Goal: Information Seeking & Learning: Learn about a topic

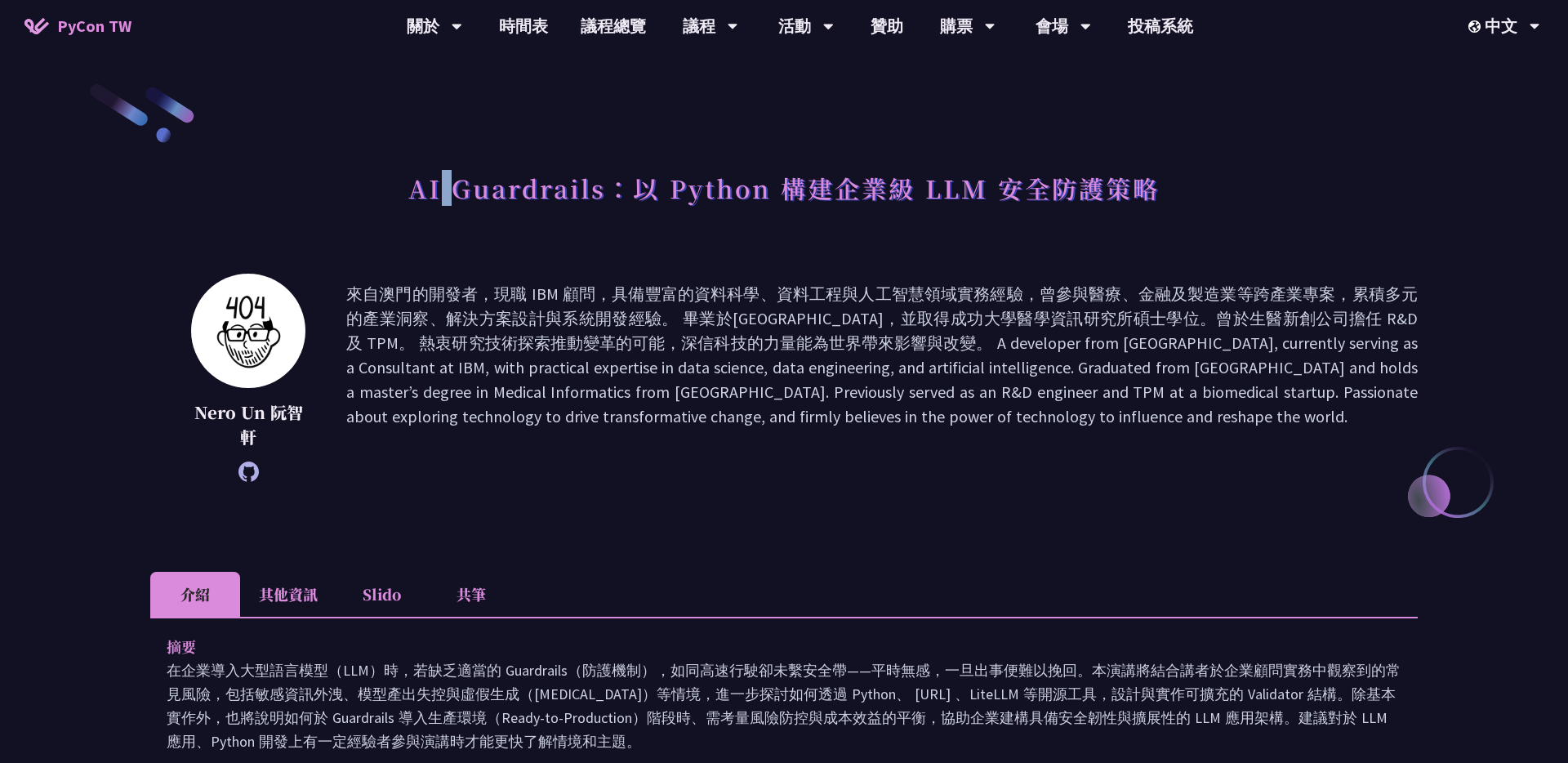
click at [446, 188] on h1 "AI Guardrails：以 Python 構建企業級 LLM 安全防護策略" at bounding box center [784, 188] width 751 height 49
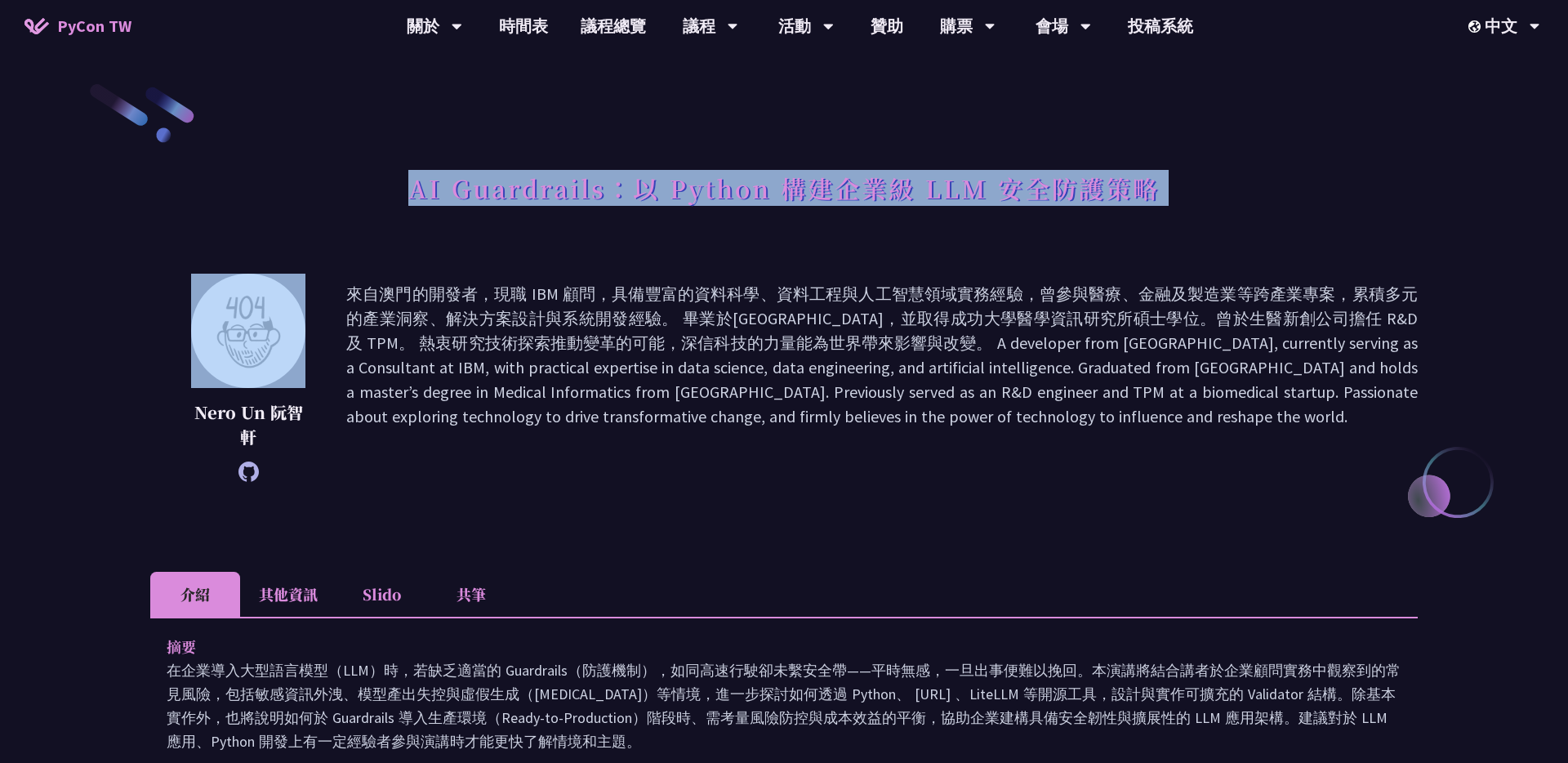
click at [446, 188] on h1 "AI Guardrails：以 Python 構建企業級 LLM 安全防護策略" at bounding box center [784, 188] width 751 height 49
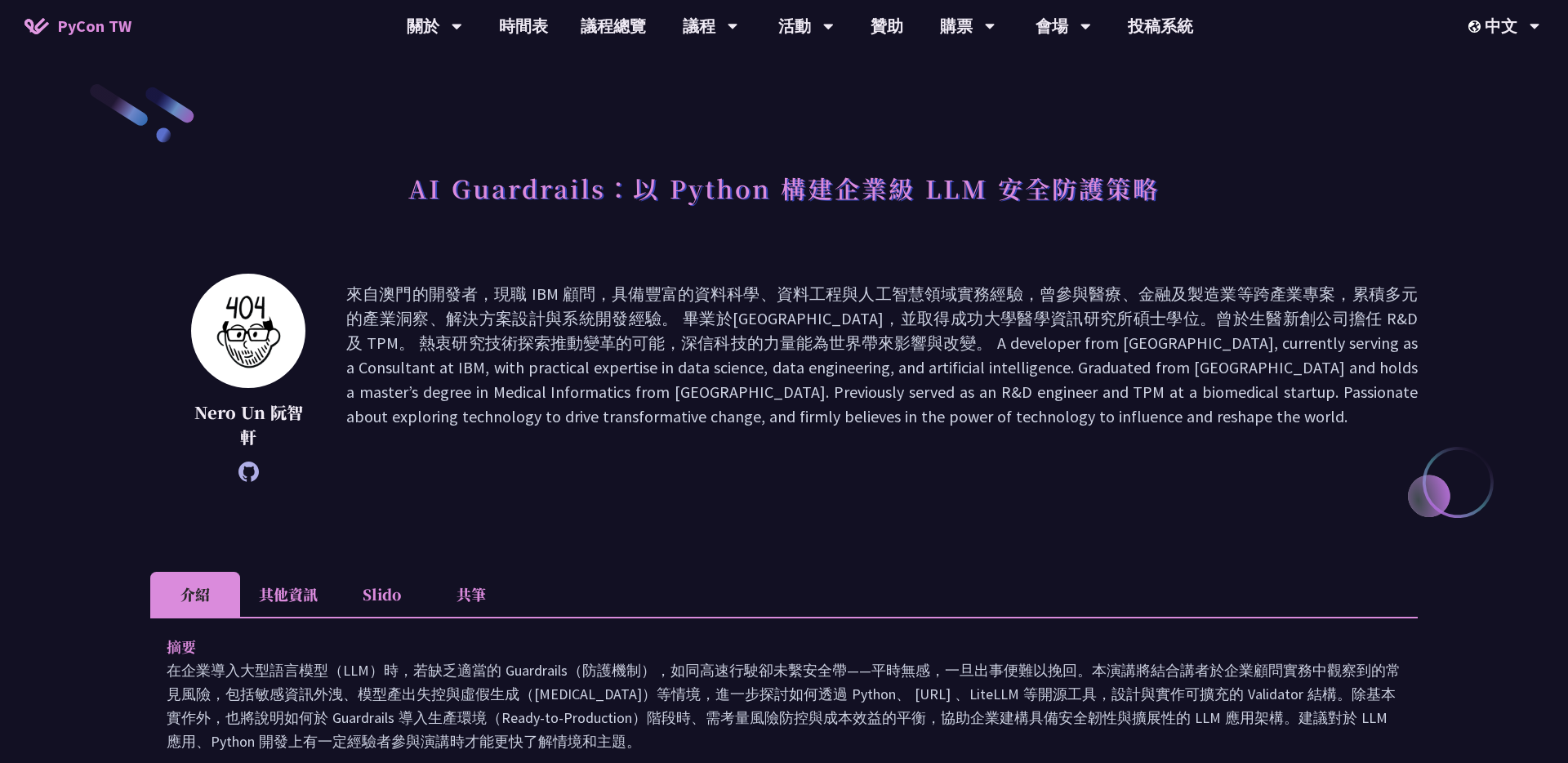
click at [662, 403] on p at bounding box center [881, 378] width 1072 height 192
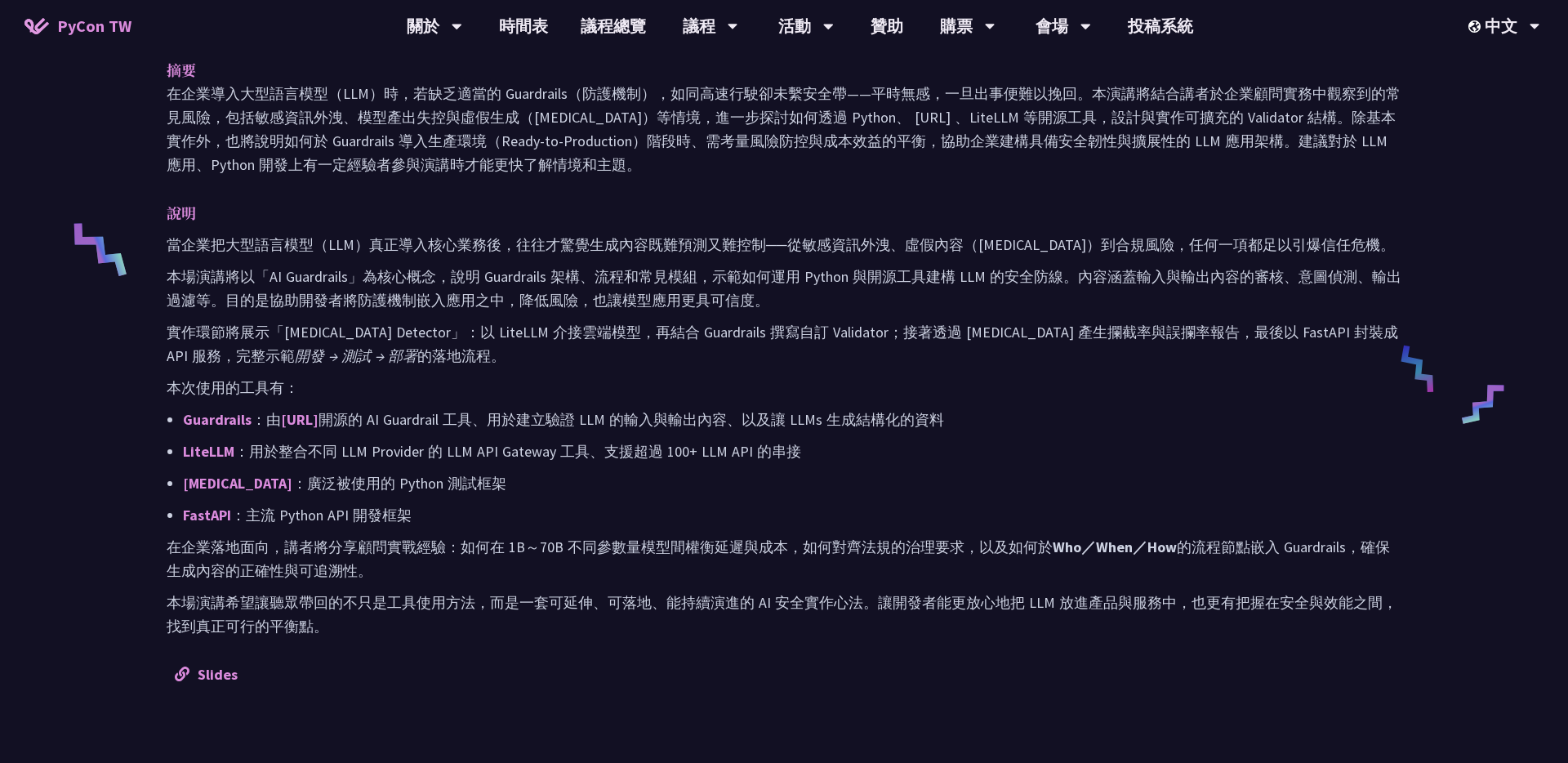
scroll to position [627, 0]
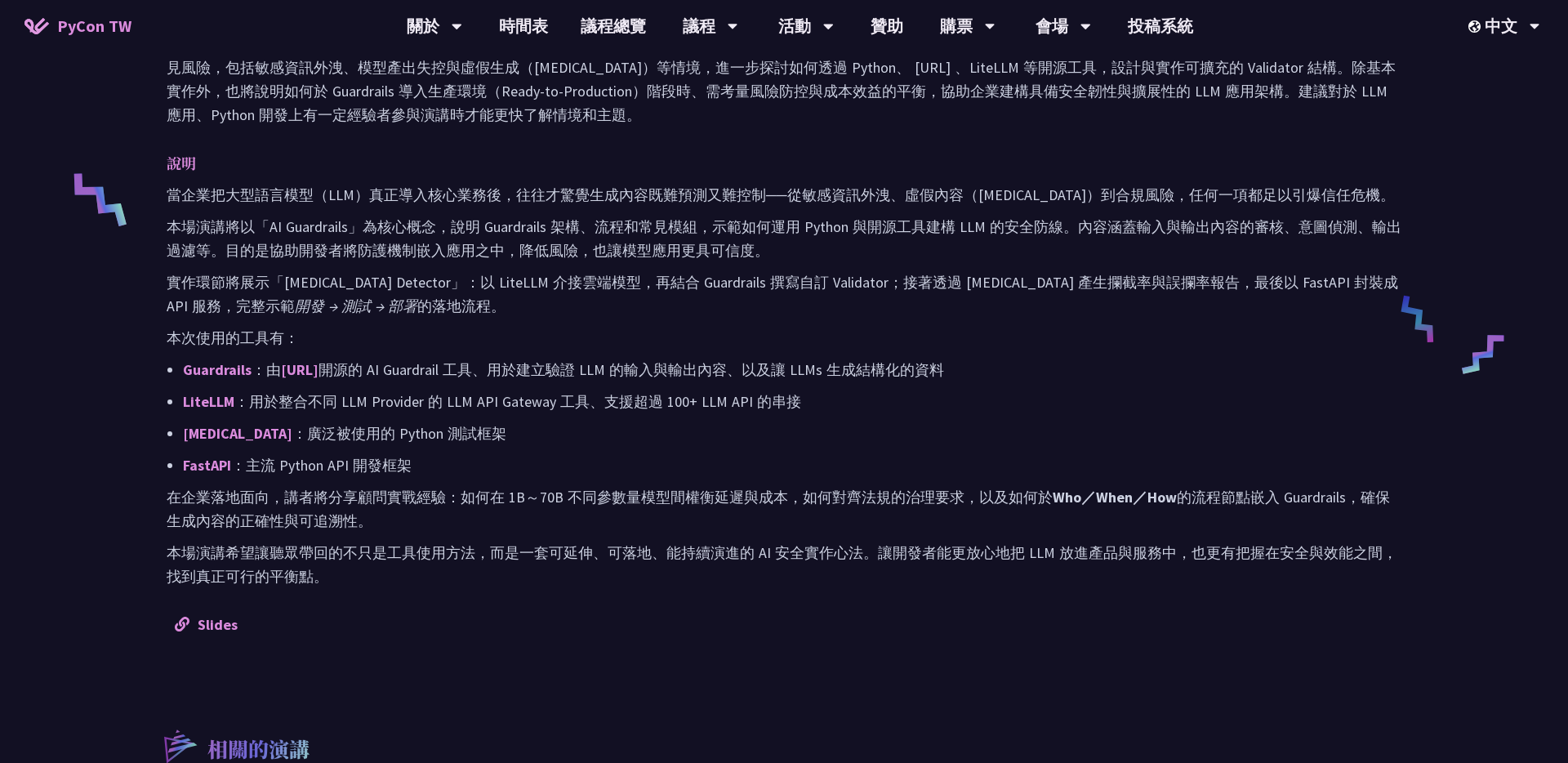
click at [712, 408] on p "LiteLLM ：用於整合不同 LLM Provider 的 LLM API Gateway 工具、支援超過 100+ LLM API 的串接" at bounding box center [792, 401] width 1218 height 23
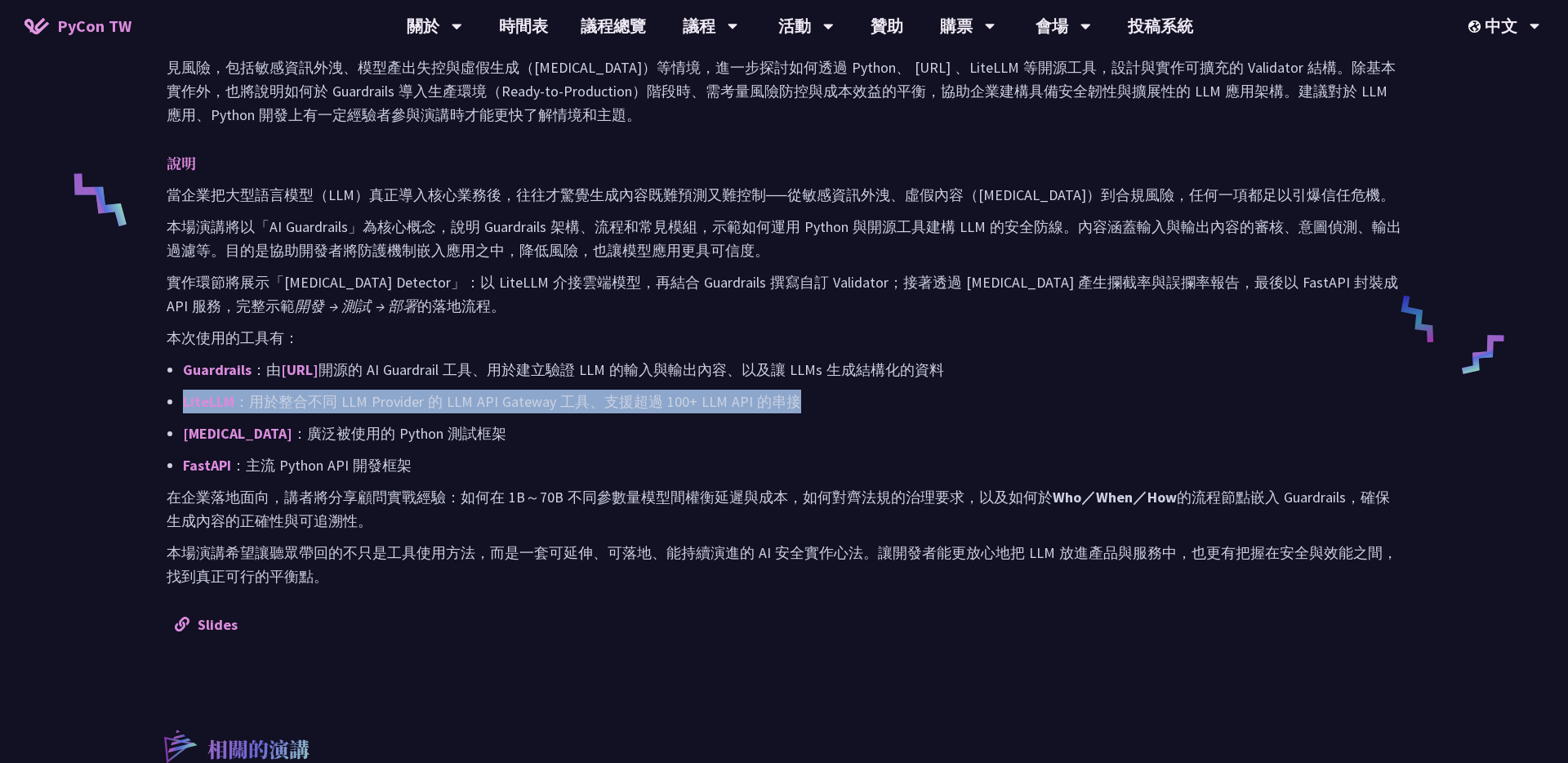
click at [712, 408] on p "LiteLLM ：用於整合不同 LLM Provider 的 LLM API Gateway 工具、支援超過 100+ LLM API 的串接" at bounding box center [792, 401] width 1218 height 23
click at [689, 415] on ul "Guardrails ：由 [URL] 開源的 AI Guardrail 工具、用於建立驗證 LLM 的輸入與輸出內容、以及讓 LLMs 生成結構化的資料 L…" at bounding box center [784, 417] width 1235 height 120
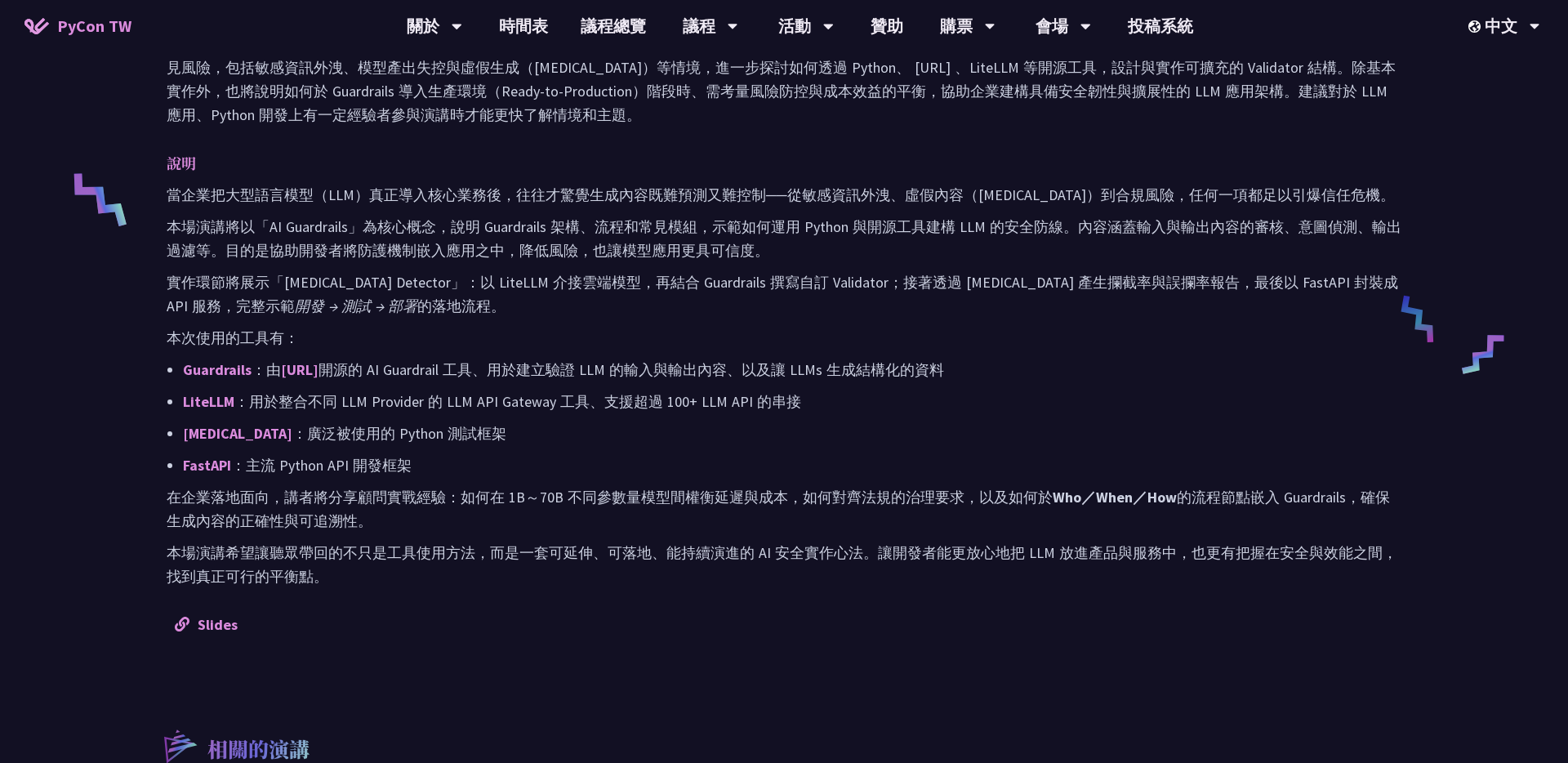
click at [354, 395] on p "LiteLLM ：用於整合不同 LLM Provider 的 LLM API Gateway 工具、支援超過 100+ LLM API 的串接" at bounding box center [792, 401] width 1218 height 23
click at [221, 401] on link "LiteLLM" at bounding box center [209, 401] width 52 height 18
click at [423, 353] on div "當企業把大型語言模型（LLM）真正導入核心業務後，往往才驚覺生成內容既難預測又難控制──從敏感資訊外洩、虛假內容（[MEDICAL_DATA]）到合規風險，任…" at bounding box center [784, 385] width 1235 height 405
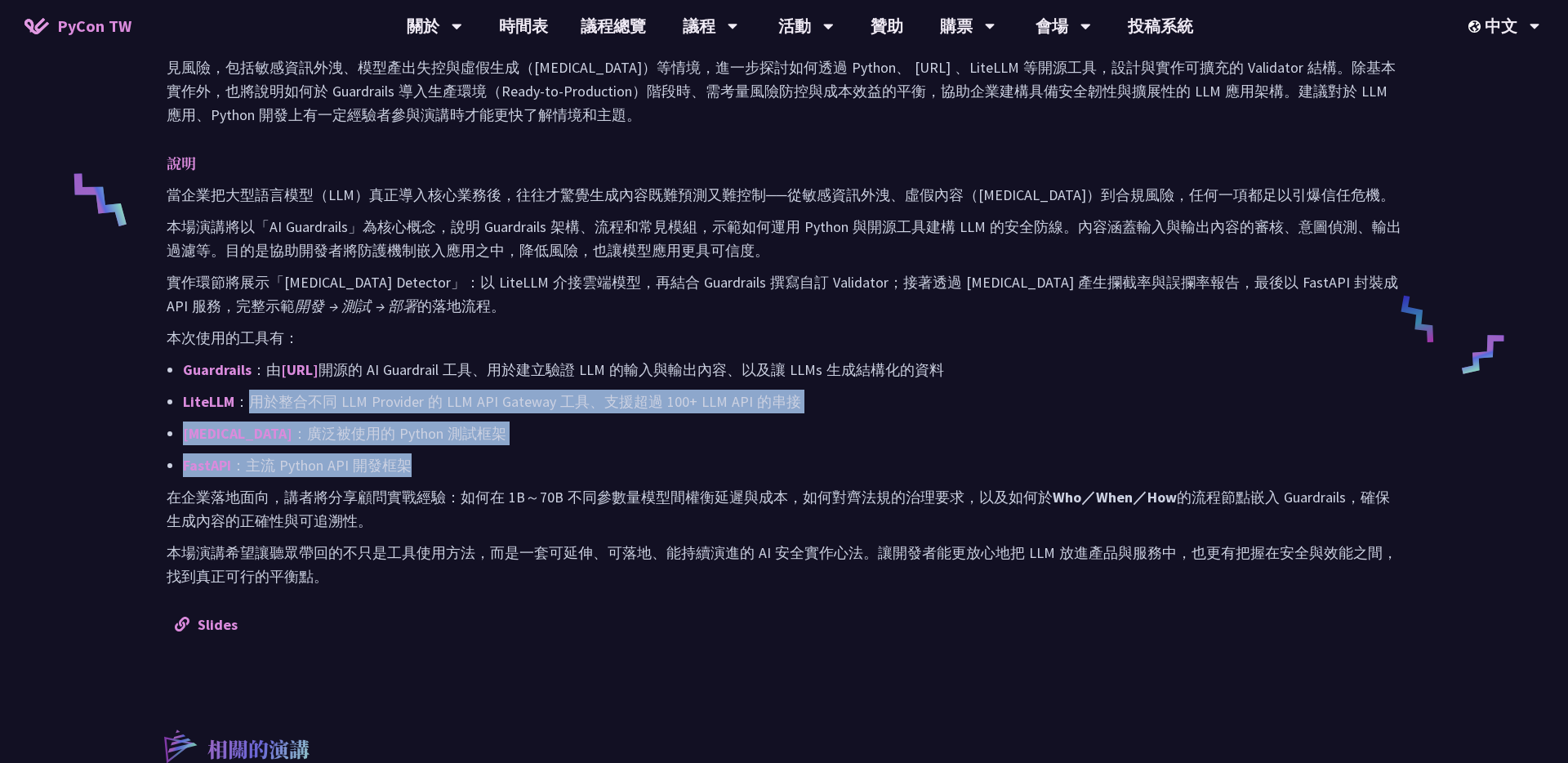
drag, startPoint x: 250, startPoint y: 400, endPoint x: 760, endPoint y: 468, distance: 514.5
click at [760, 468] on ul "Guardrails ：由 [URL] 開源的 AI Guardrail 工具、用於建立驗證 LLM 的輸入與輸出內容、以及讓 LLMs 生成結構化的資料 L…" at bounding box center [784, 417] width 1235 height 120
click at [760, 468] on p "FastAPI ：主流 Python API 開發框架" at bounding box center [792, 465] width 1218 height 23
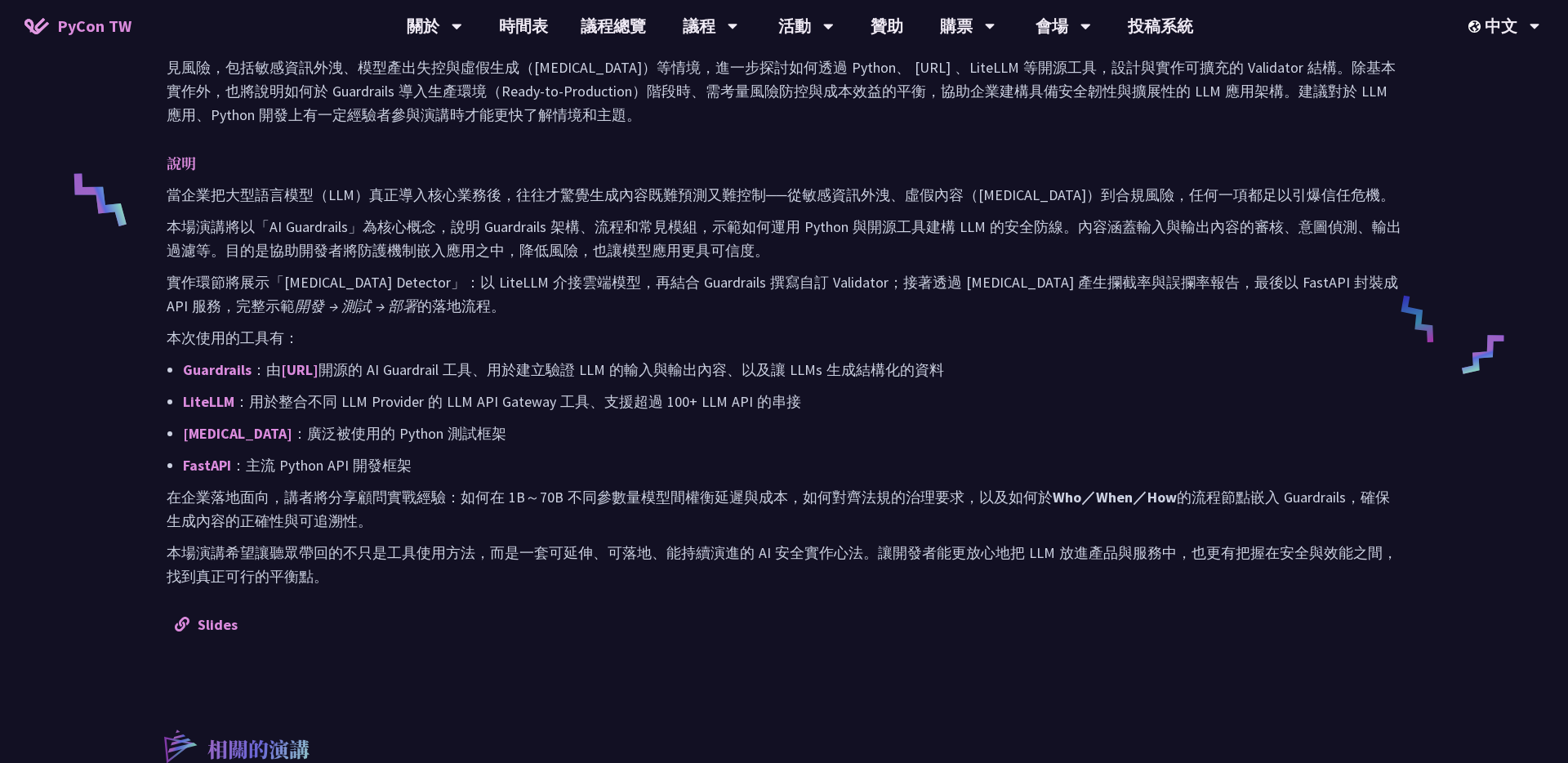
click at [760, 468] on p "FastAPI ：主流 Python API 開發框架" at bounding box center [792, 465] width 1218 height 23
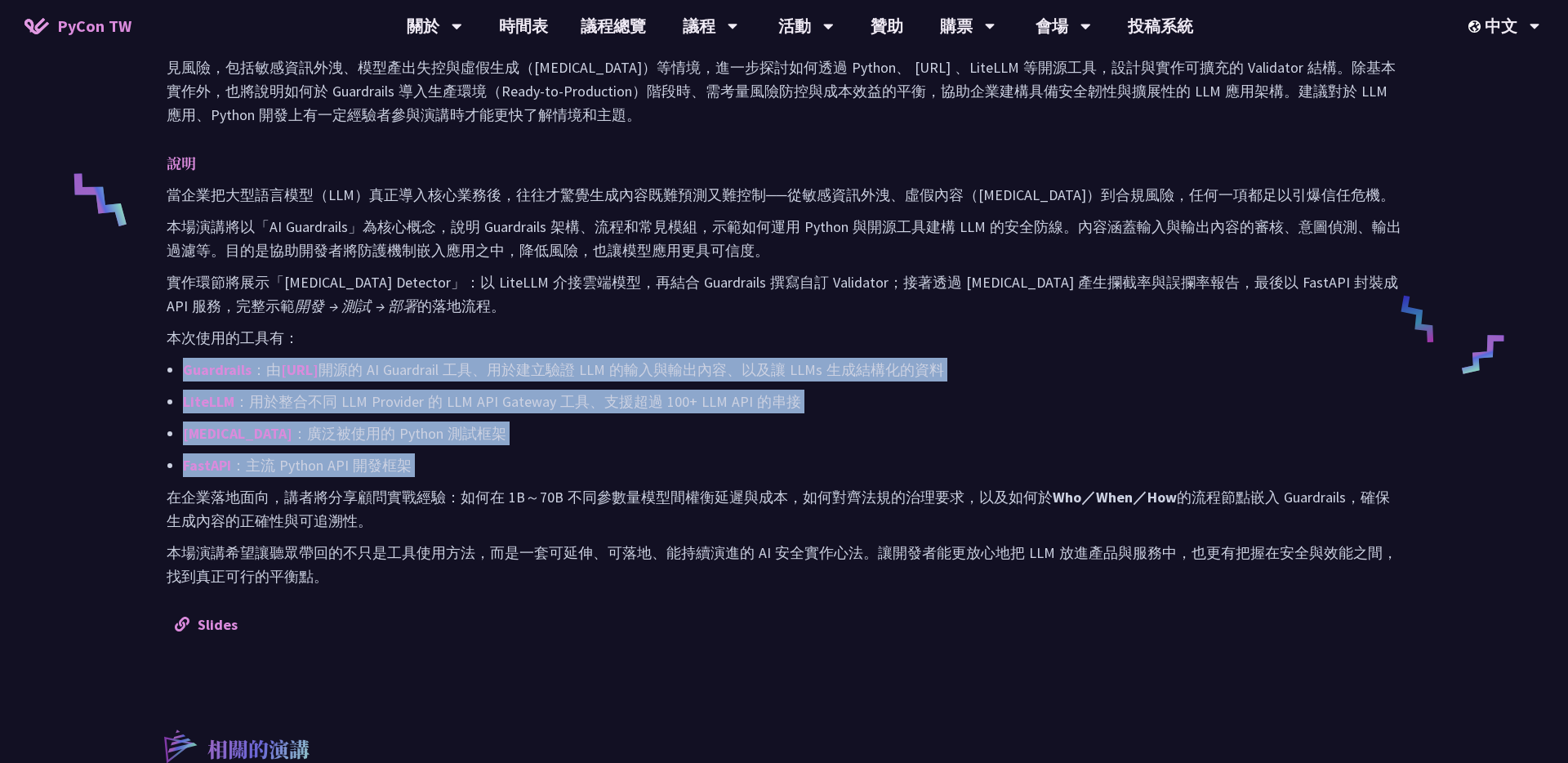
drag, startPoint x: 760, startPoint y: 468, endPoint x: 762, endPoint y: 357, distance: 111.0
click at [762, 358] on ul "Guardrails ：由 [URL] 開源的 AI Guardrail 工具、用於建立驗證 LLM 的輸入與輸出內容、以及讓 LLMs 生成結構化的資料 L…" at bounding box center [784, 417] width 1235 height 120
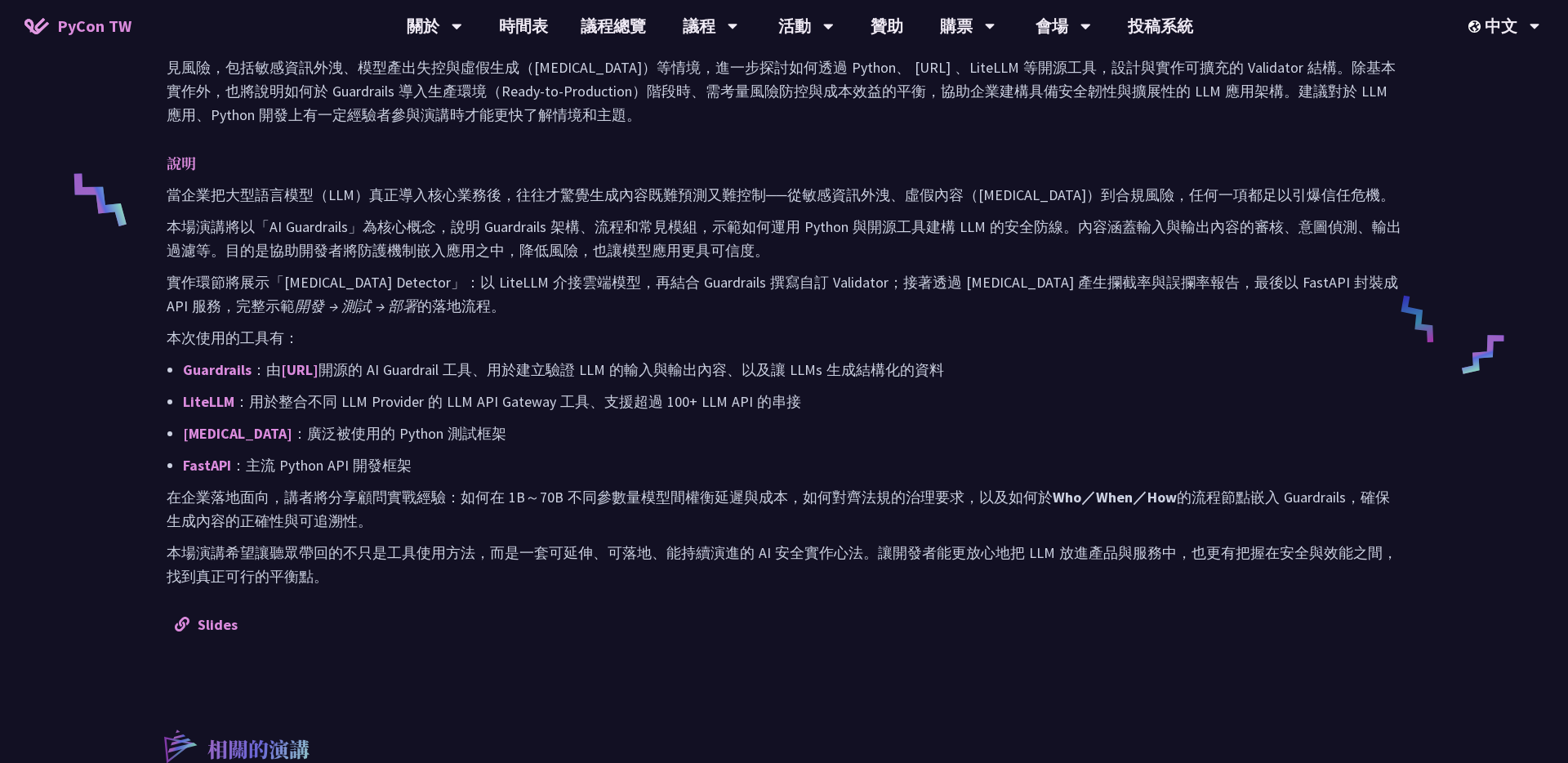
click at [762, 358] on p "Guardrails ：由 [URL] 開源的 AI Guardrail 工具、用於建立驗證 LLM 的輸入與輸出內容、以及讓 LLMs 生成結構化的資料" at bounding box center [792, 369] width 1218 height 23
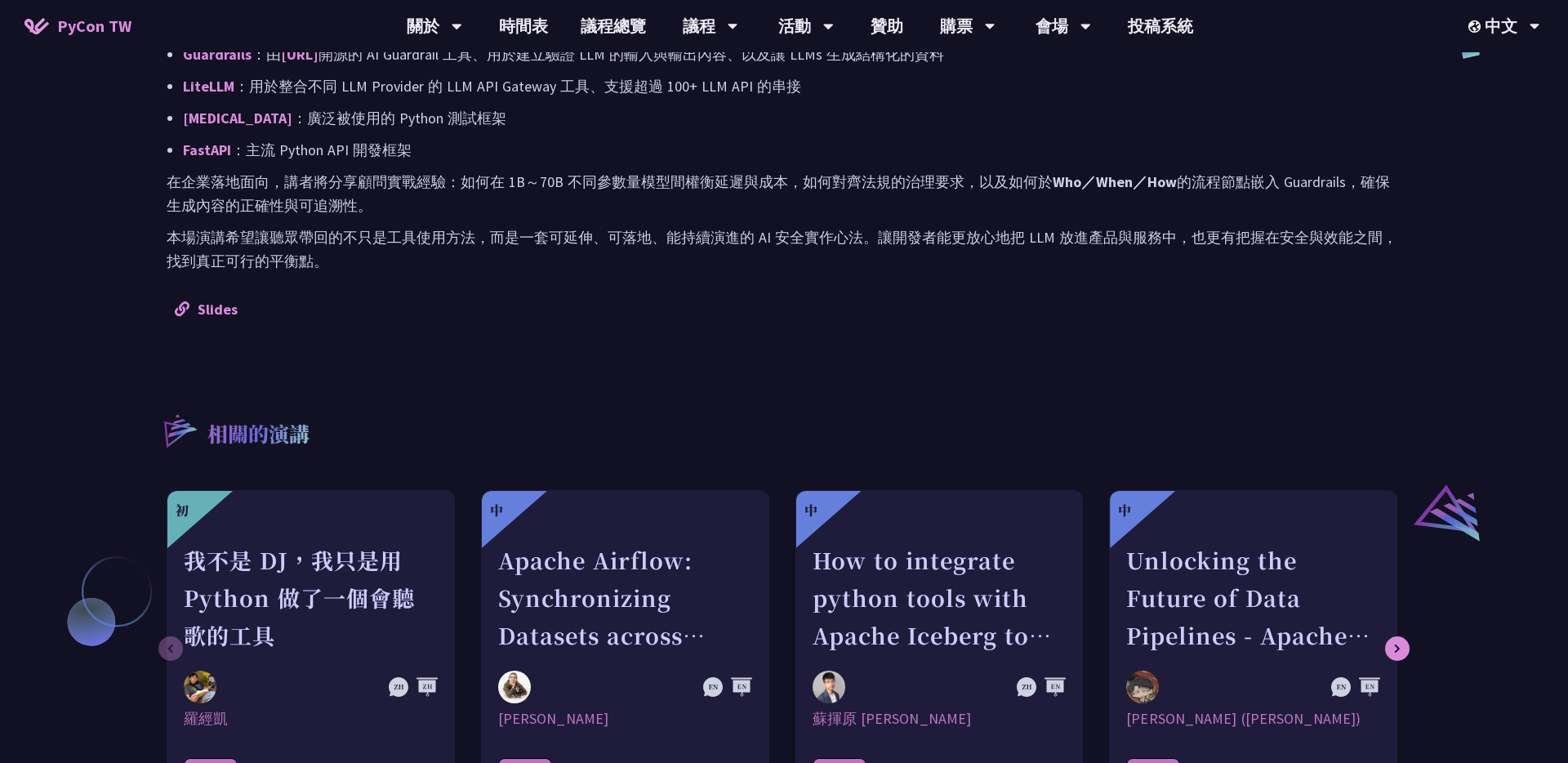
scroll to position [1015, 0]
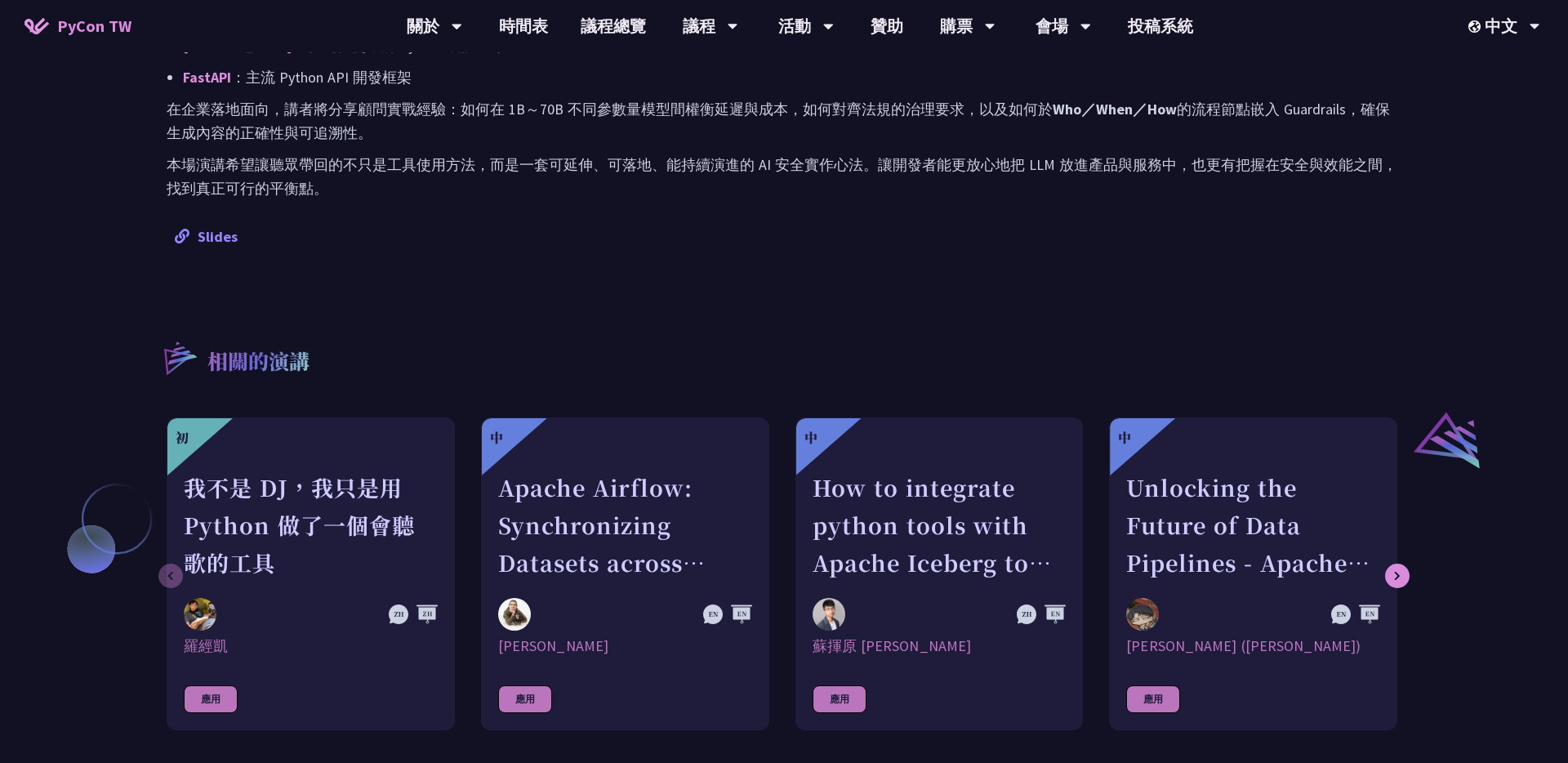
click at [216, 230] on link "Slides" at bounding box center [206, 237] width 63 height 18
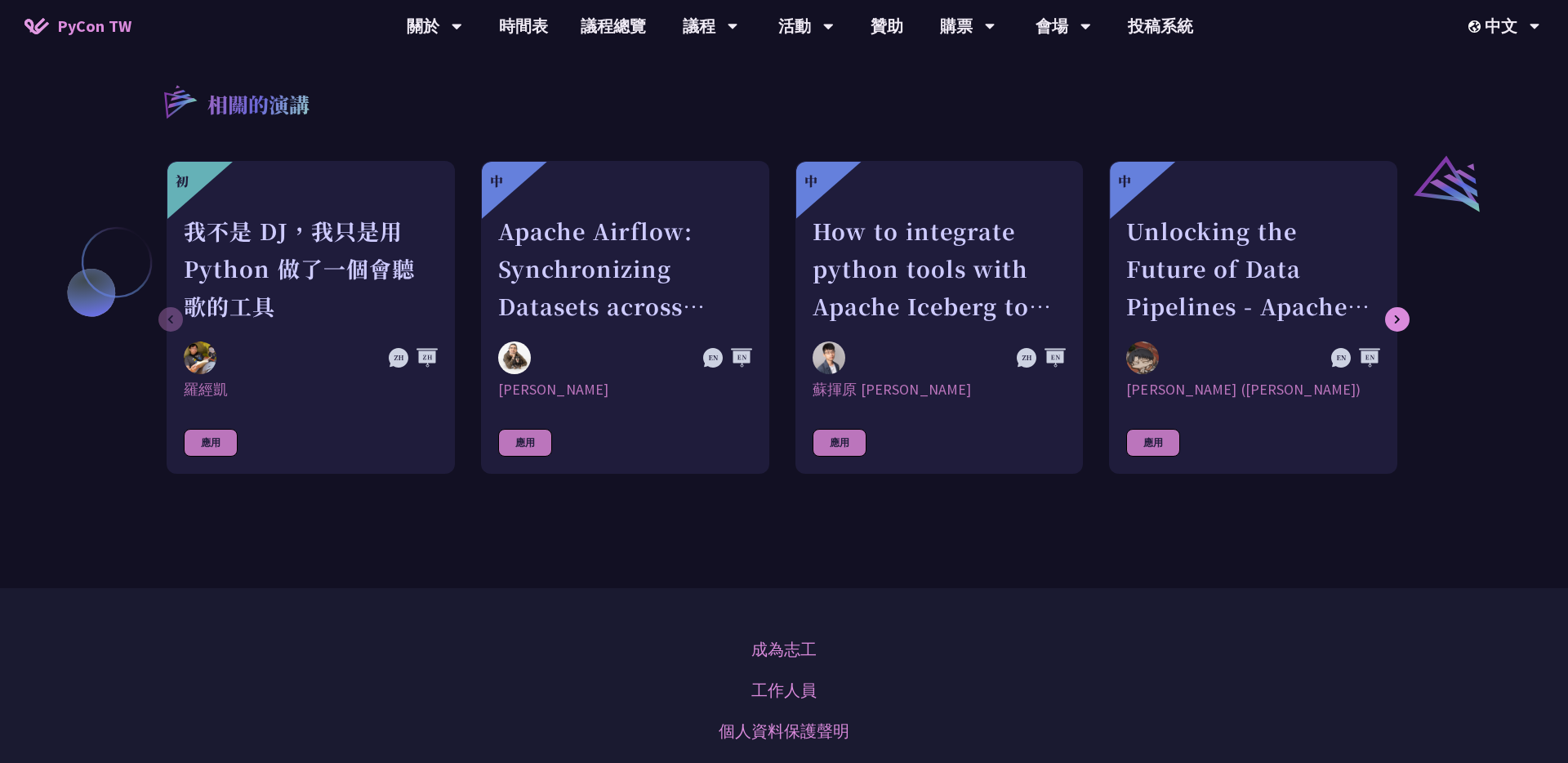
scroll to position [1072, 0]
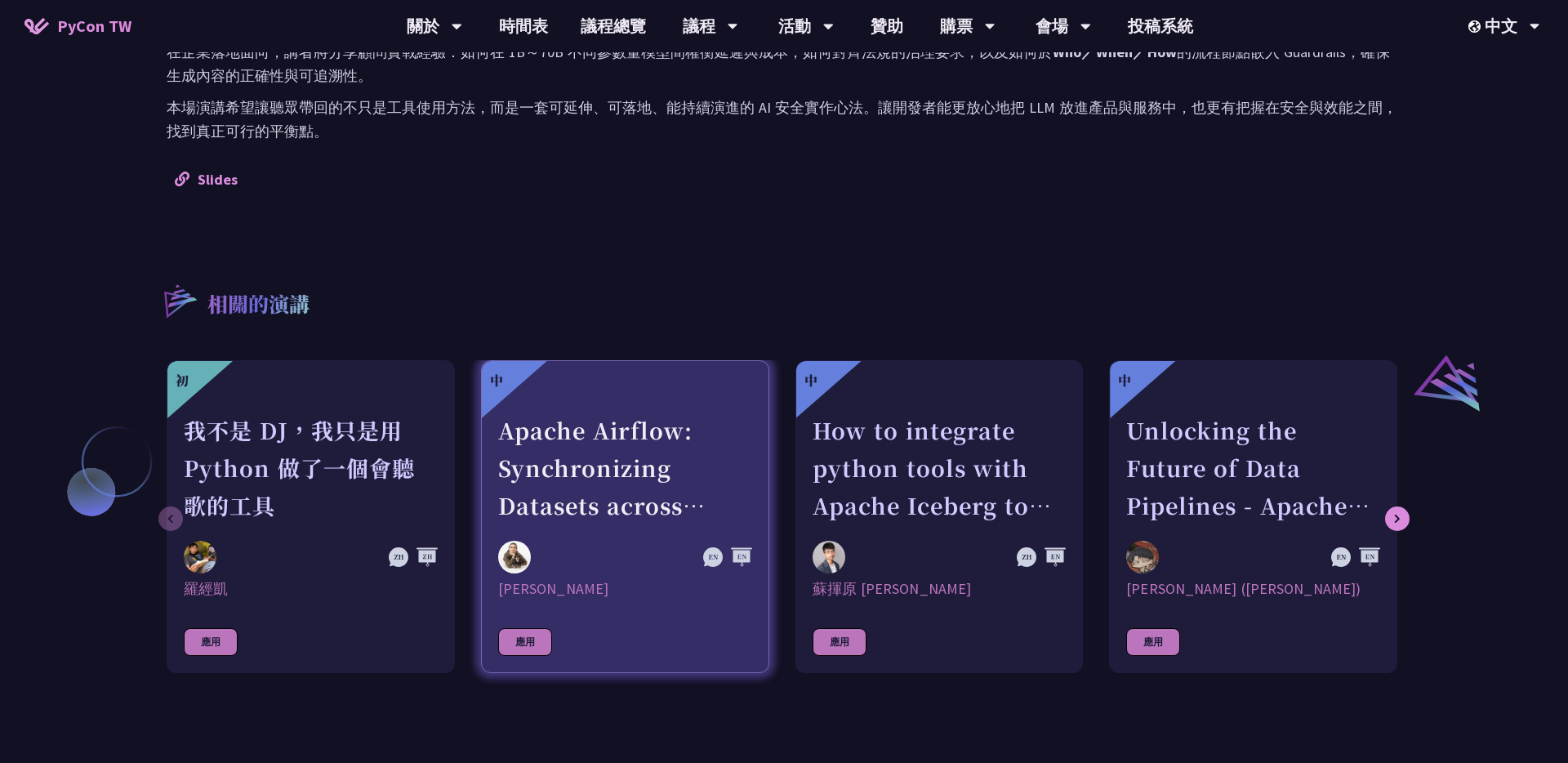
click at [588, 438] on div "Apache Airflow: Synchronizing Datasets across Multiple instances" at bounding box center [625, 468] width 254 height 113
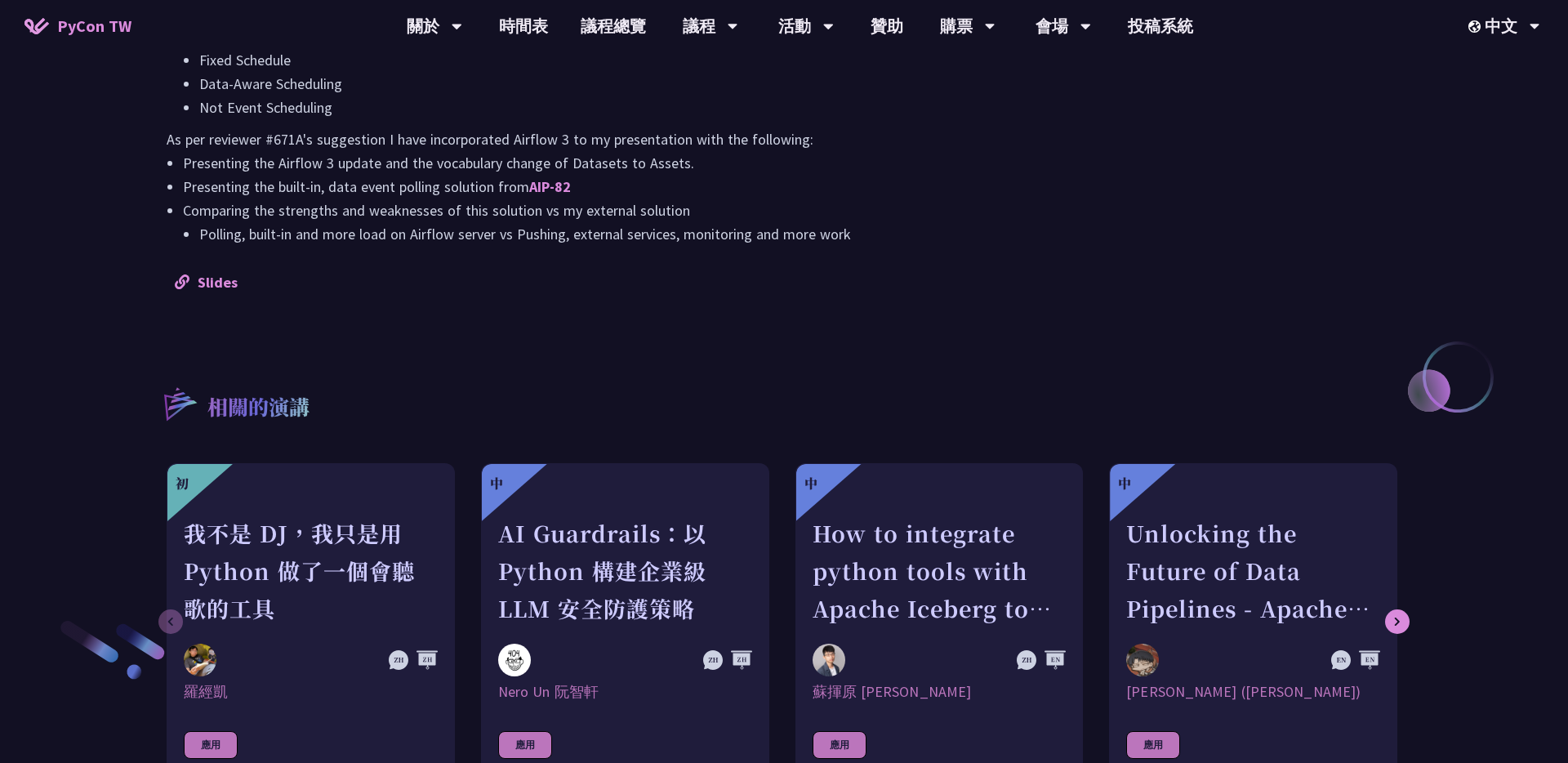
scroll to position [1611, 0]
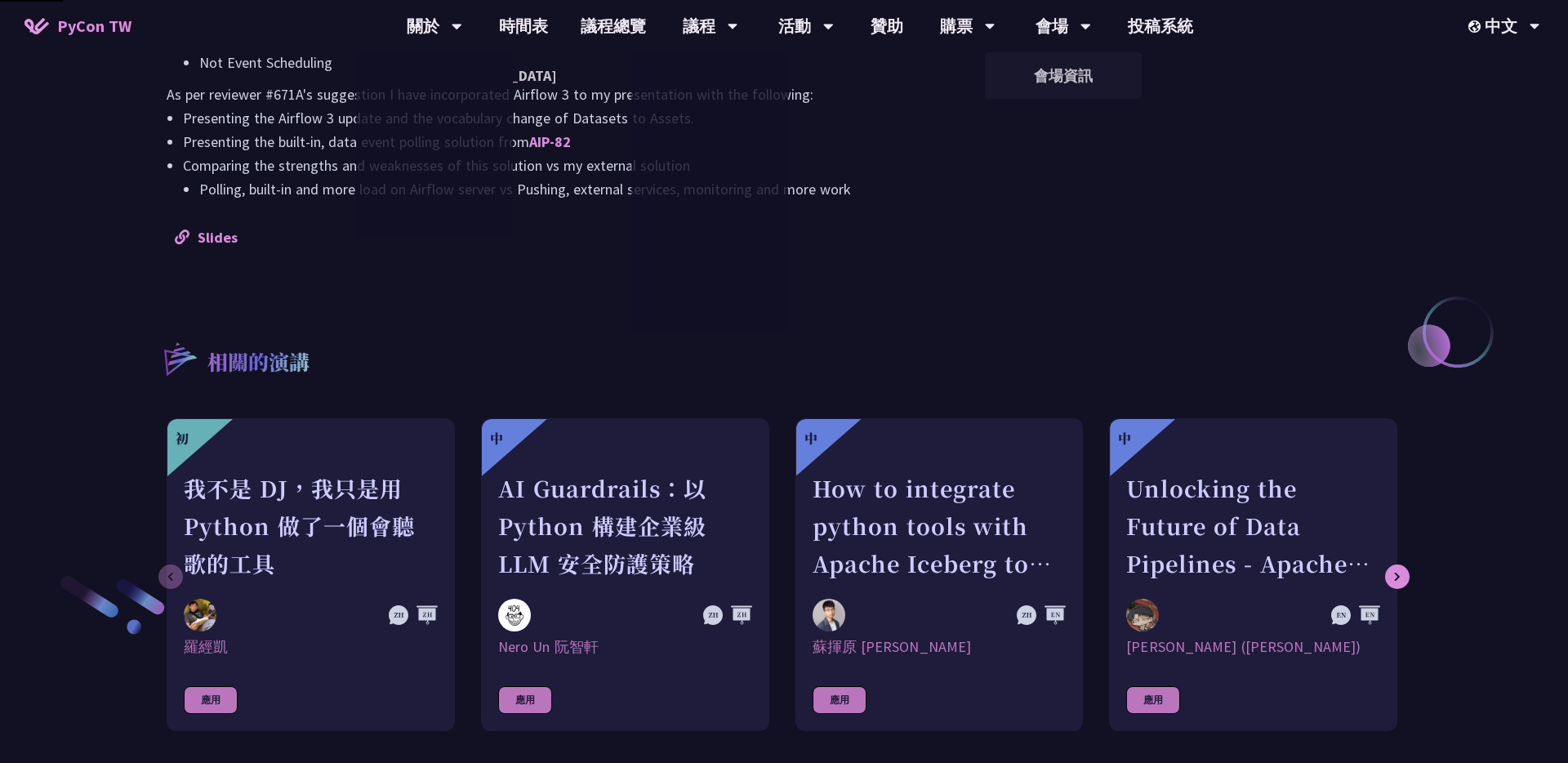
scroll to position [1072, 0]
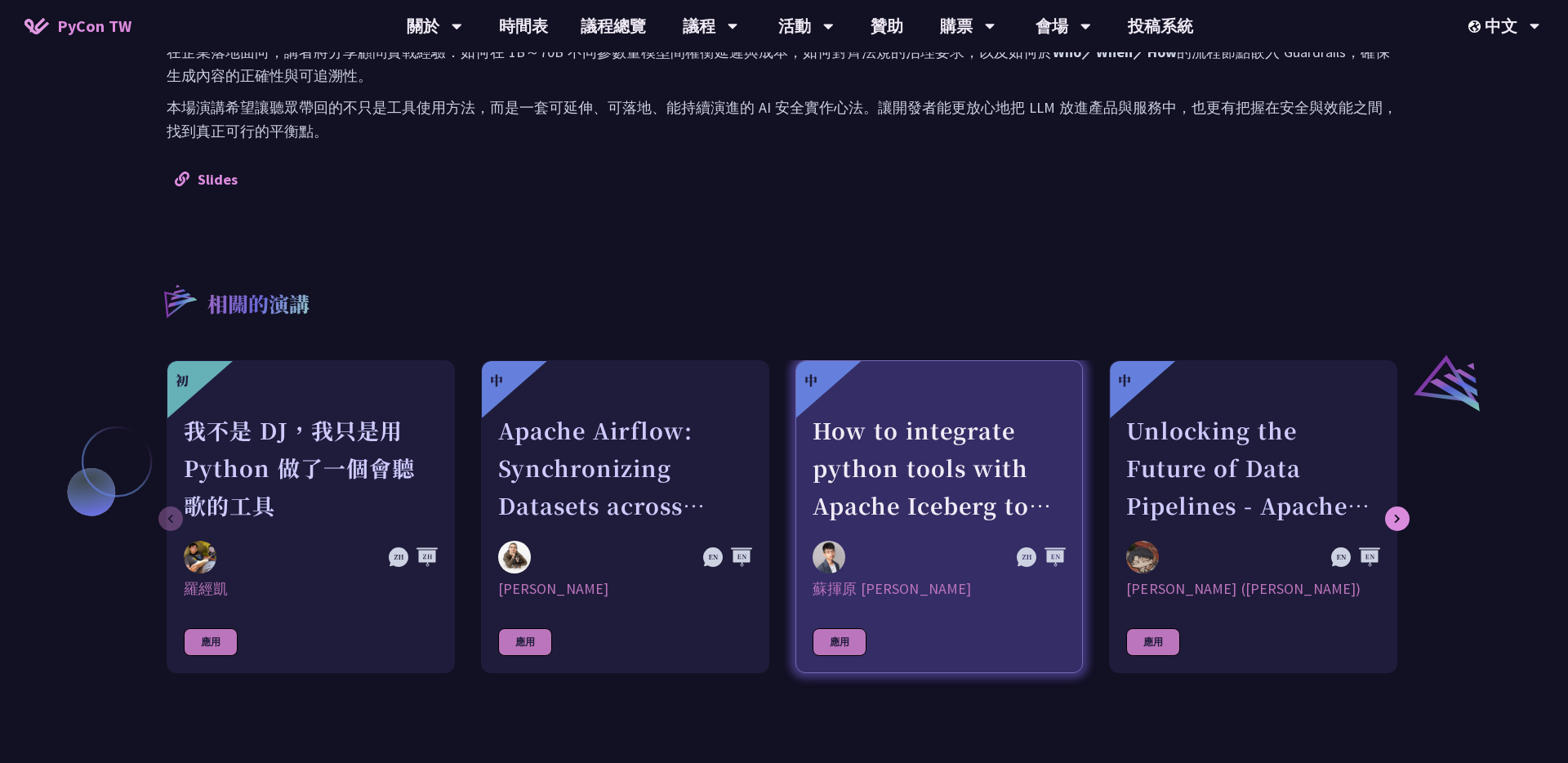
click at [849, 447] on div "How to integrate python tools with Apache Iceberg to build ETLT pipeline on Shi…" at bounding box center [940, 468] width 254 height 113
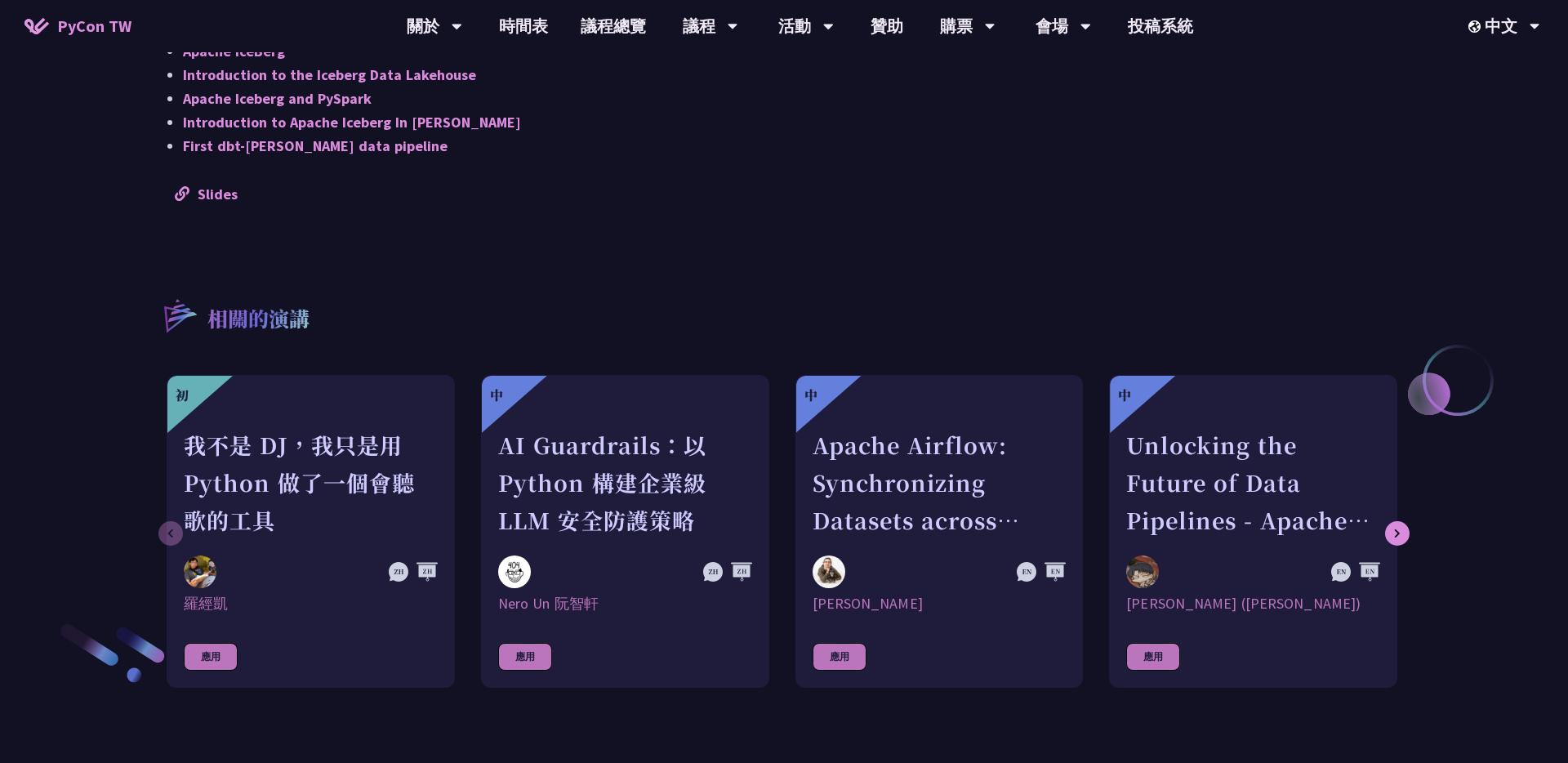
scroll to position [1414, 0]
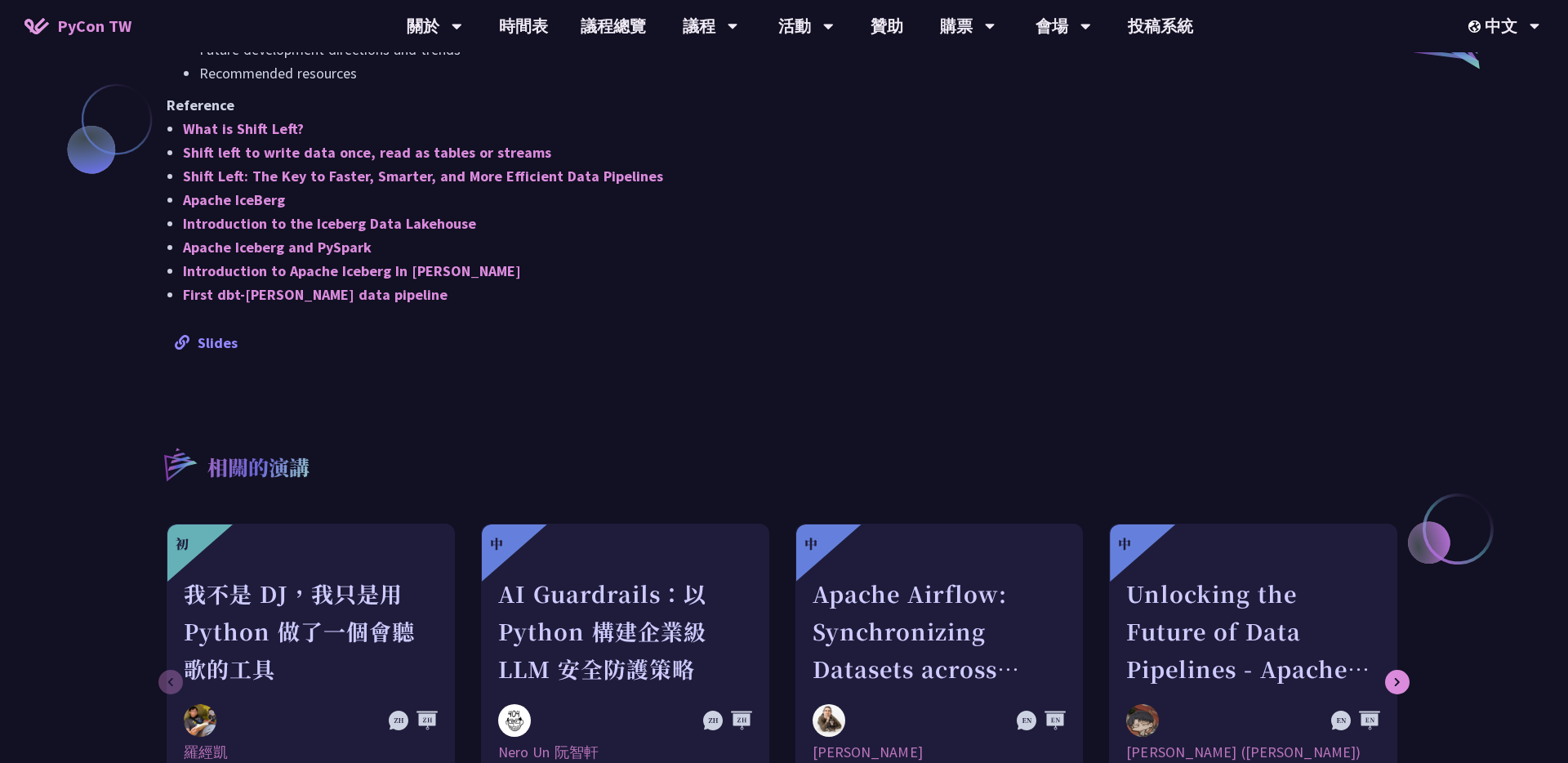
click at [229, 333] on link "Slides" at bounding box center [206, 343] width 63 height 18
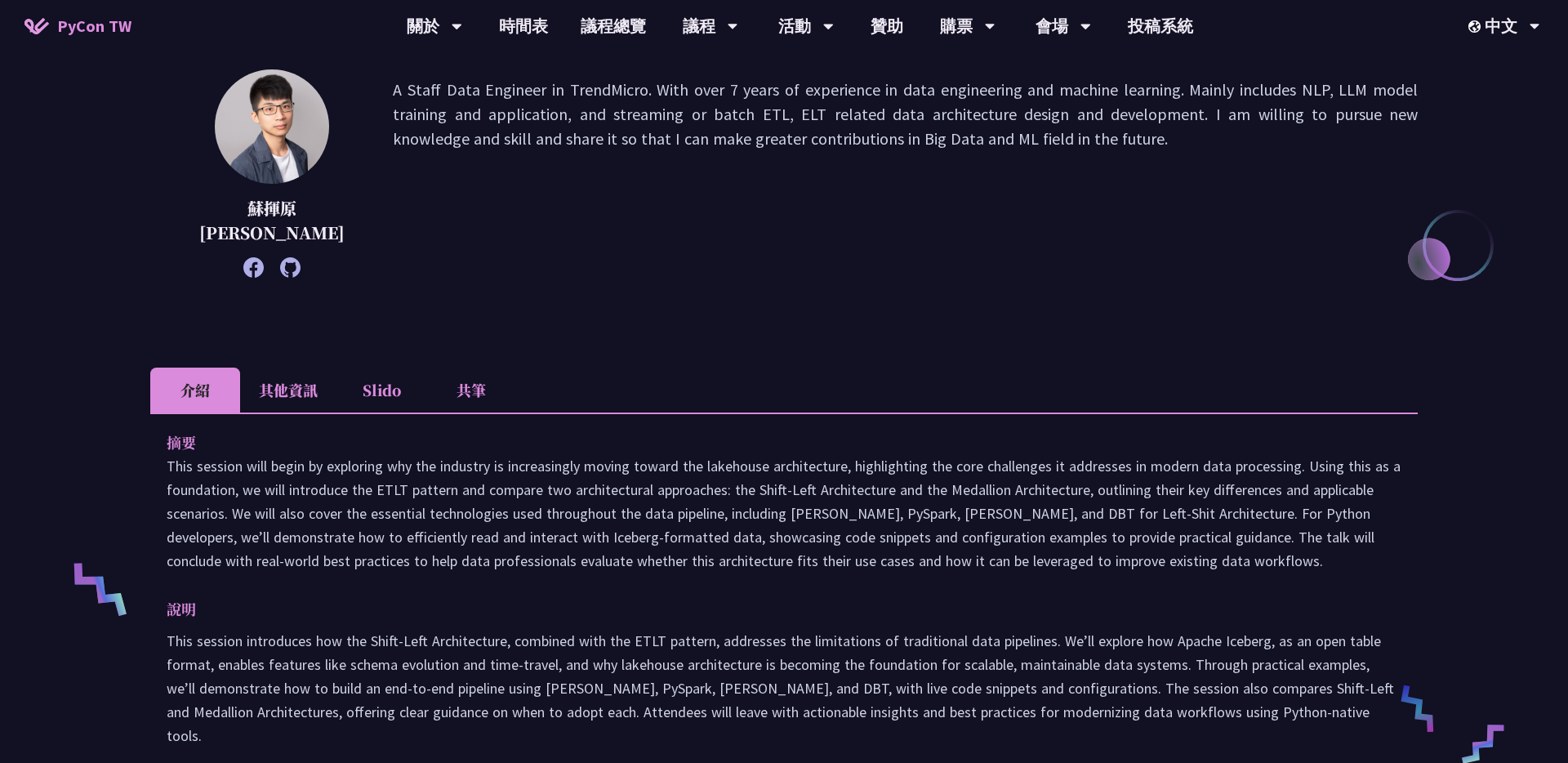
scroll to position [0, 0]
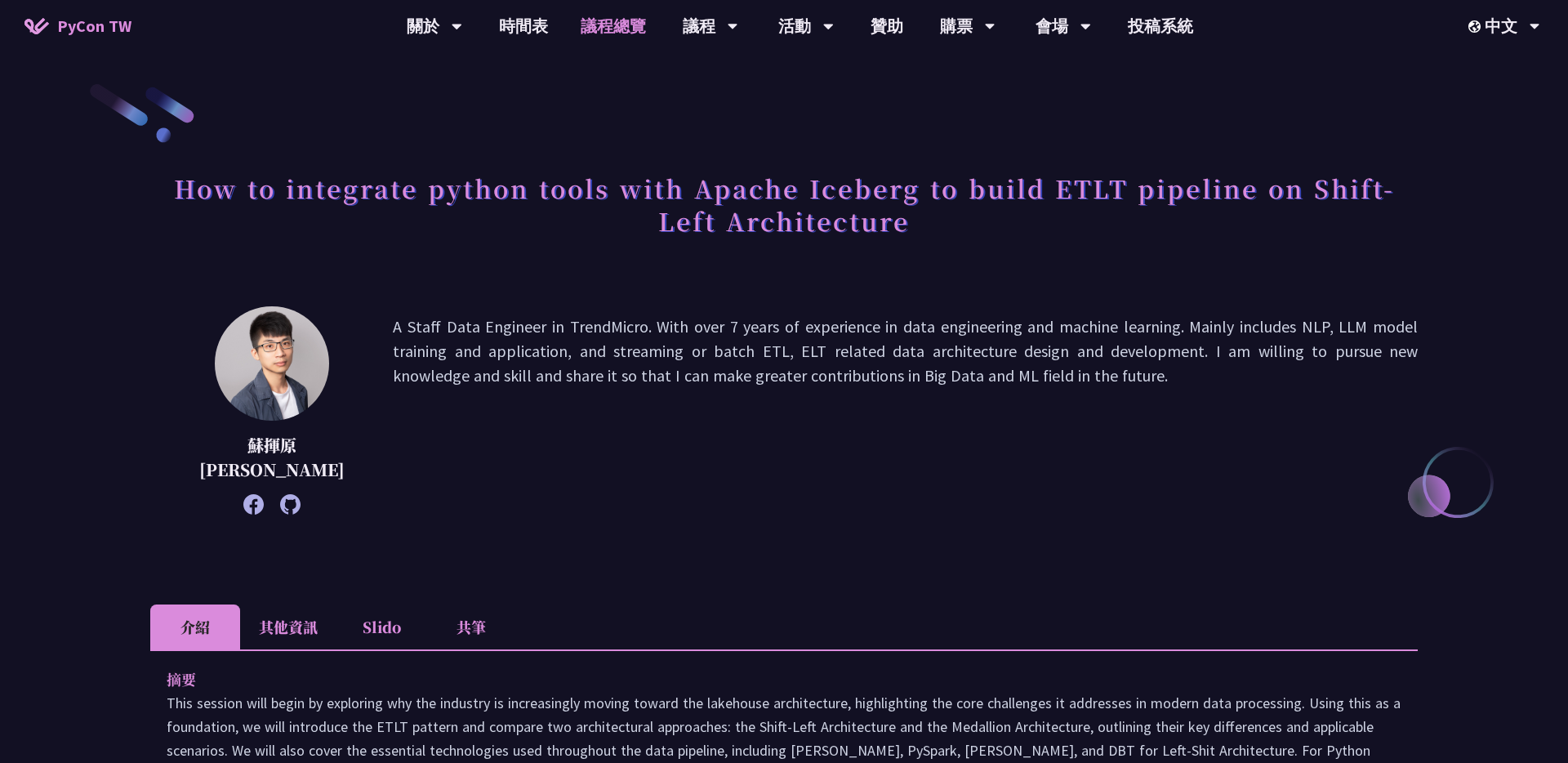
click at [598, 28] on link "議程總覽" at bounding box center [612, 26] width 98 height 53
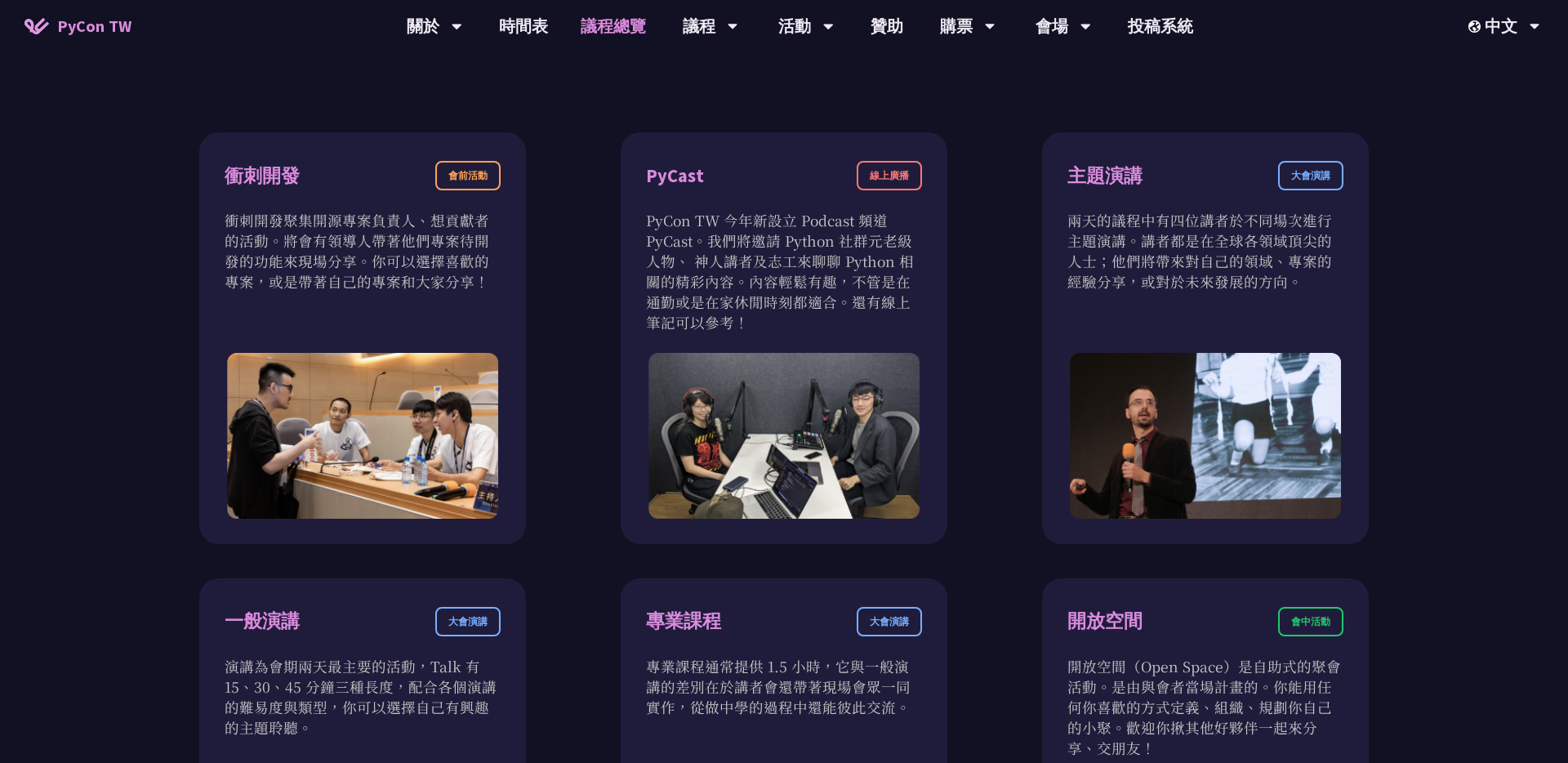
scroll to position [625, 0]
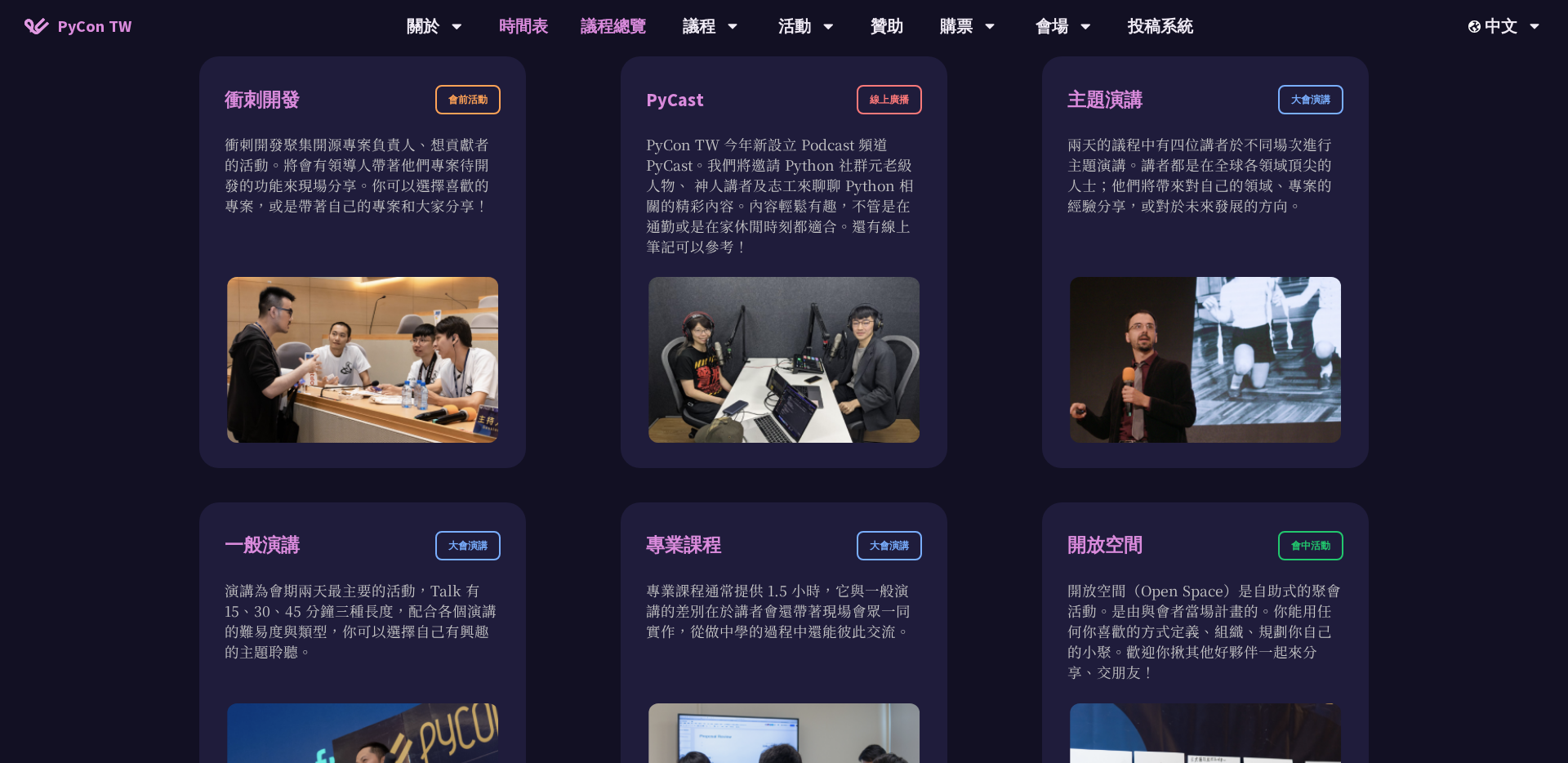
click at [539, 22] on link "時間表" at bounding box center [524, 26] width 82 height 53
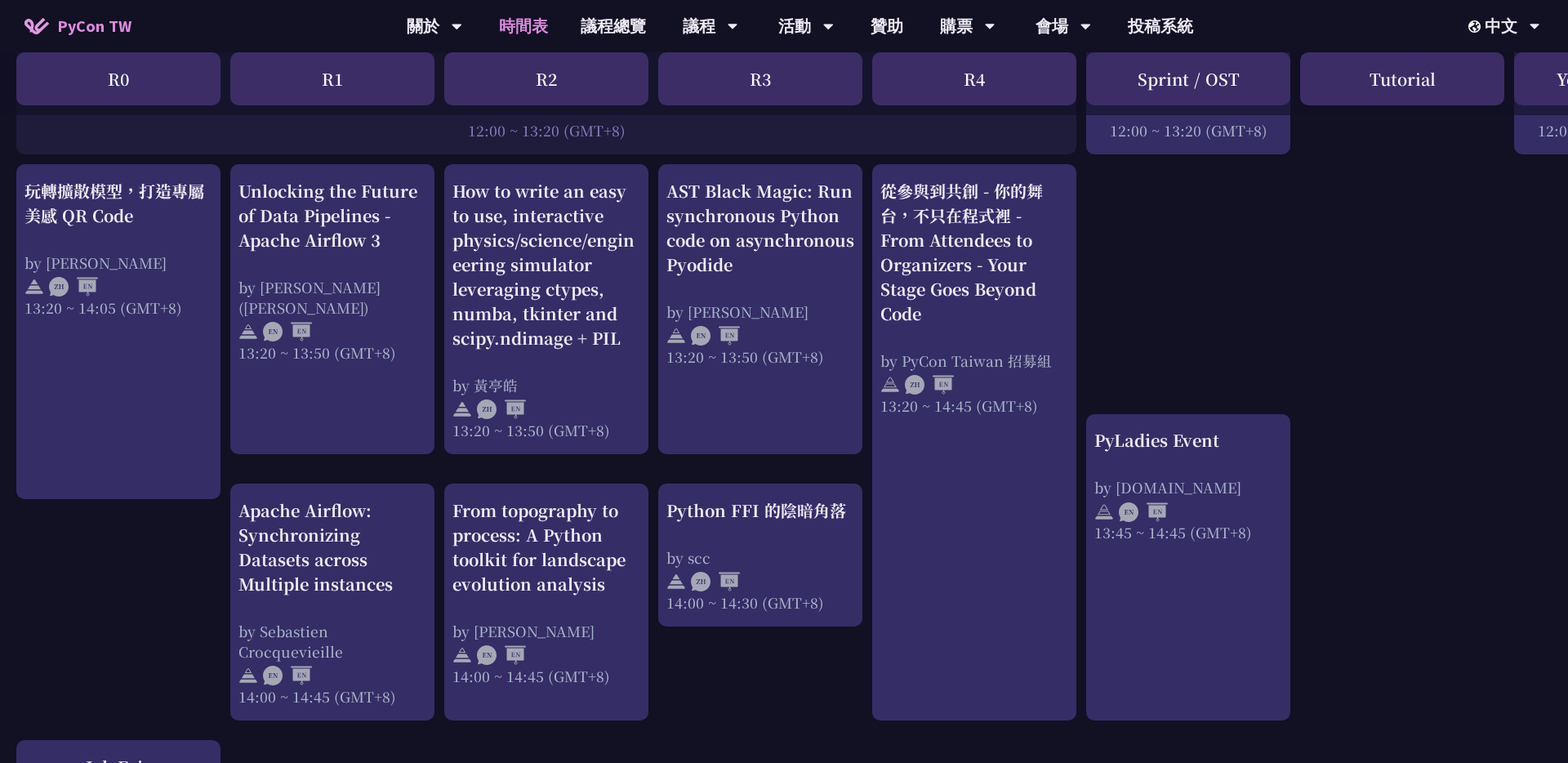
scroll to position [1310, 0]
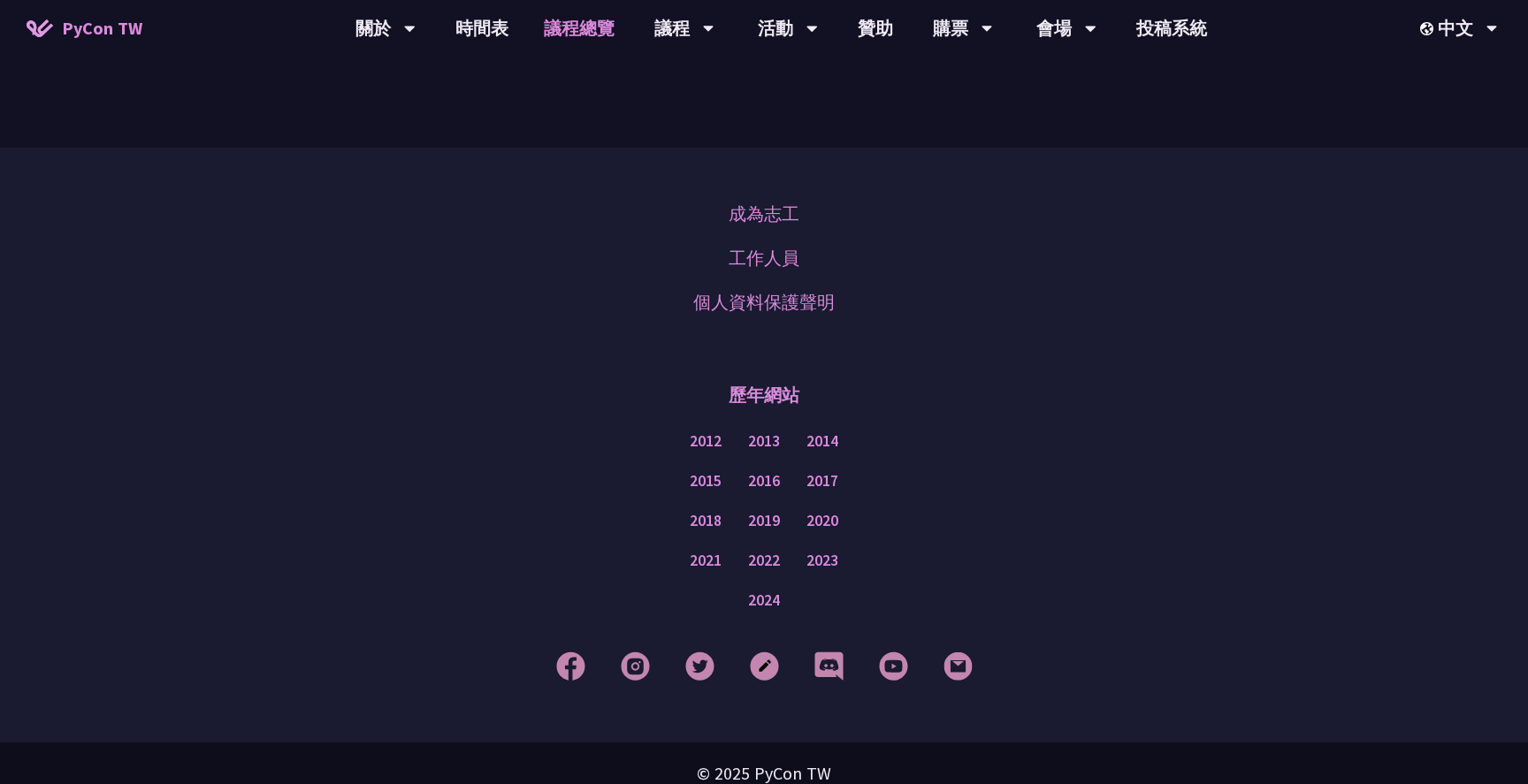
scroll to position [2151, 0]
